Goal: Task Accomplishment & Management: Use online tool/utility

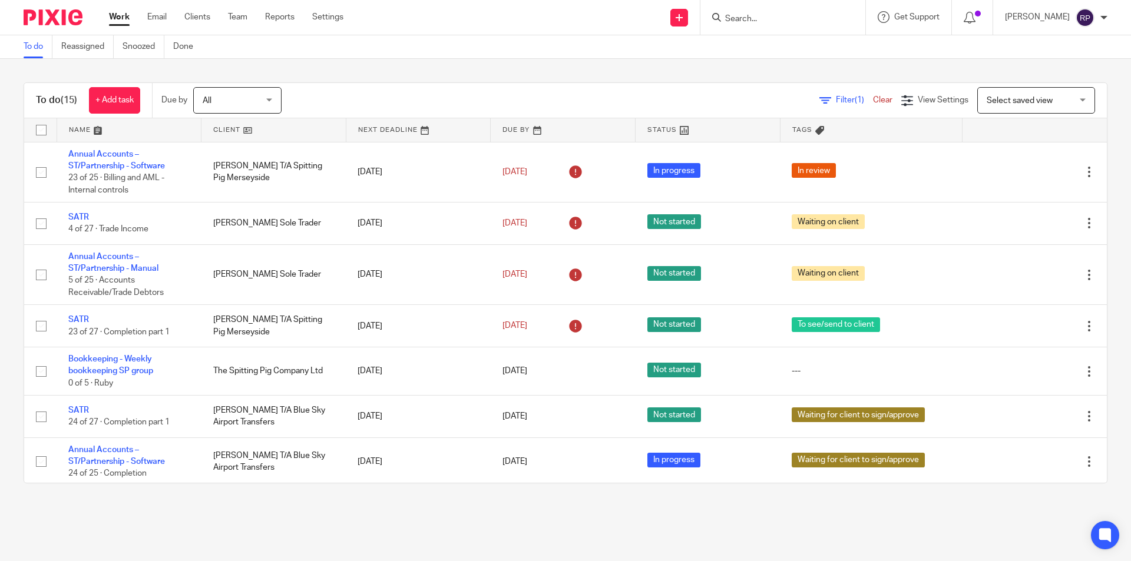
click at [122, 17] on link "Work" at bounding box center [119, 17] width 21 height 12
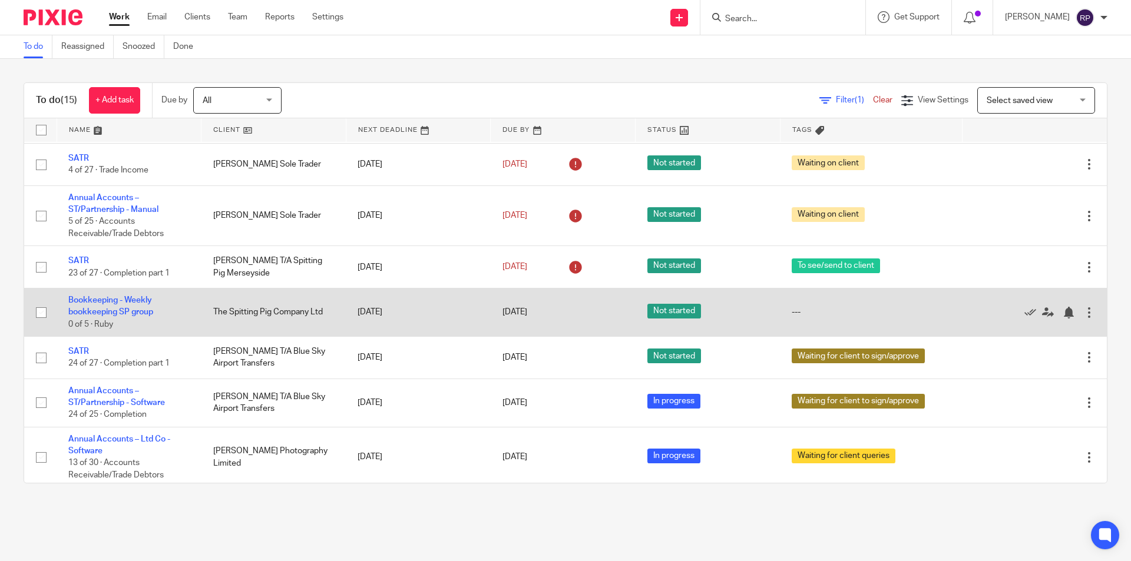
scroll to position [118, 0]
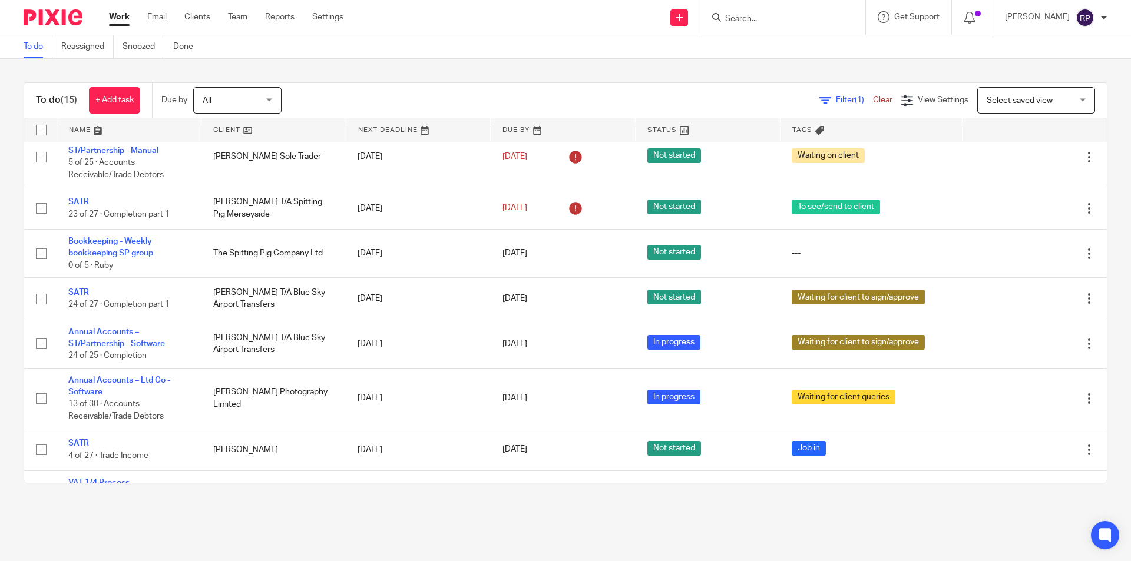
drag, startPoint x: 122, startPoint y: 246, endPoint x: 333, endPoint y: 116, distance: 247.6
click at [368, 95] on div "Filter (1) Clear View Settings View Settings (1) Filters Clear Save Manage save…" at bounding box center [704, 100] width 805 height 27
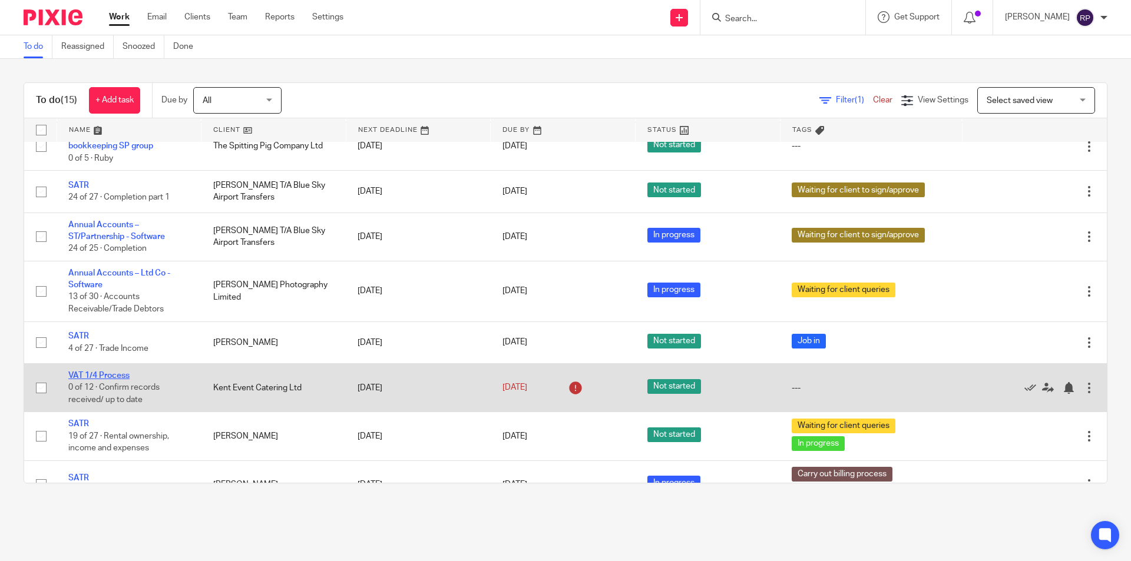
scroll to position [48, 0]
